Goal: Transaction & Acquisition: Download file/media

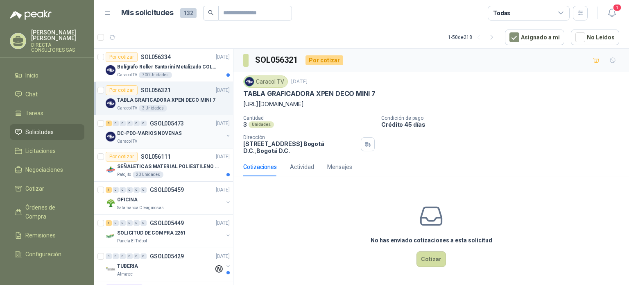
click at [160, 133] on p "DC-PDO-VARIOS NOVENAS" at bounding box center [149, 133] width 64 height 8
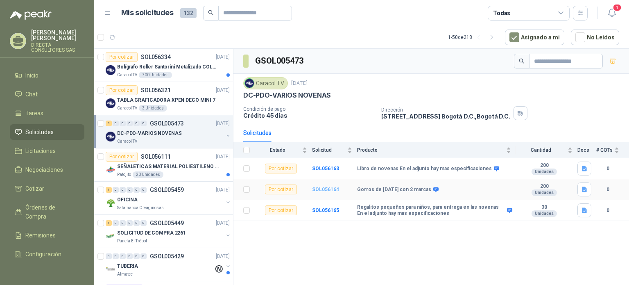
click at [316, 188] on b "SOL056164" at bounding box center [325, 189] width 27 height 6
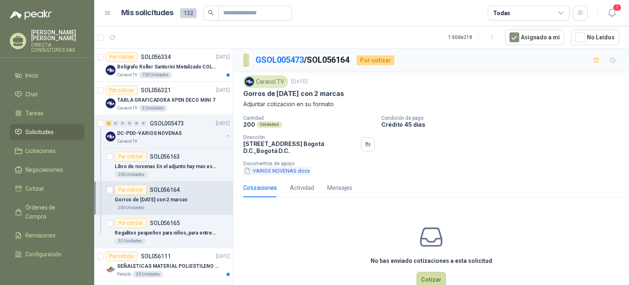
click at [274, 168] on button "VARIOS NOVENAS.docx" at bounding box center [277, 170] width 68 height 9
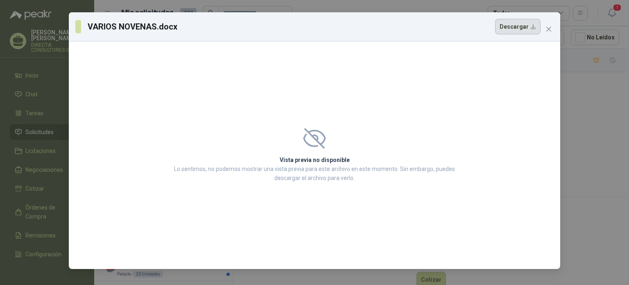
click at [518, 27] on button "Descargar" at bounding box center [517, 27] width 45 height 16
click at [551, 24] on button "Close" at bounding box center [548, 29] width 13 height 13
